Goal: Navigation & Orientation: Go to known website

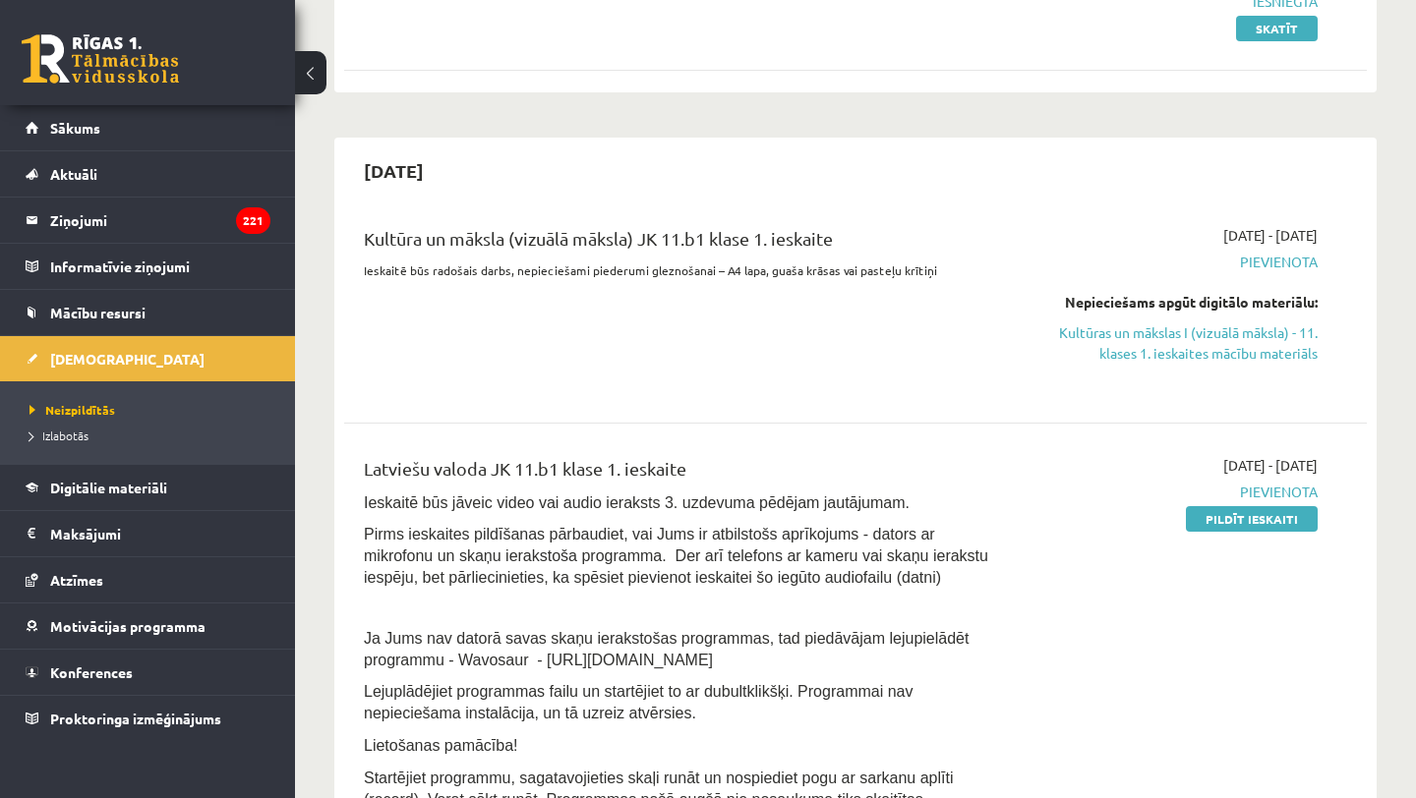
scroll to position [316, 0]
click at [147, 139] on link "Sākums" at bounding box center [148, 127] width 245 height 45
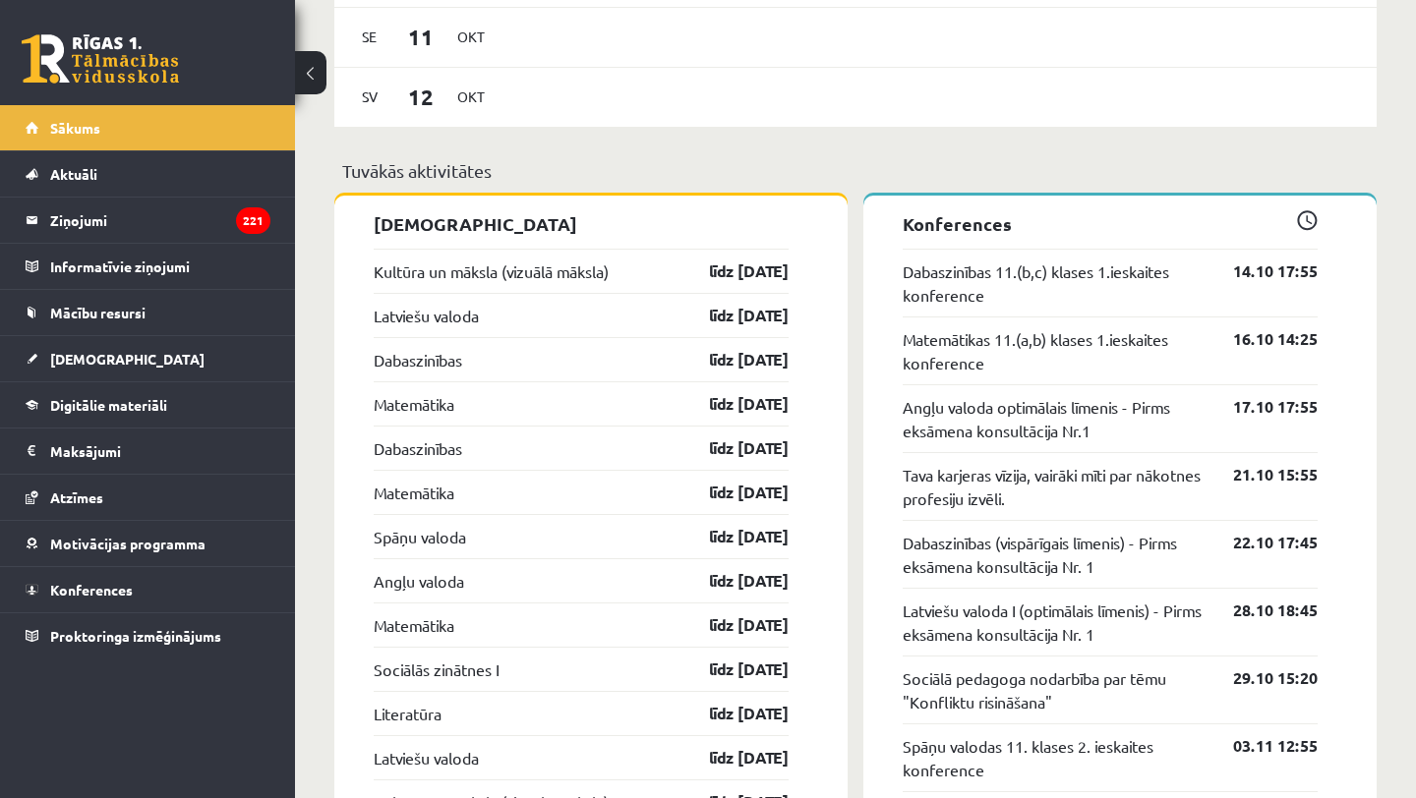
scroll to position [1621, 0]
